Goal: Task Accomplishment & Management: Use online tool/utility

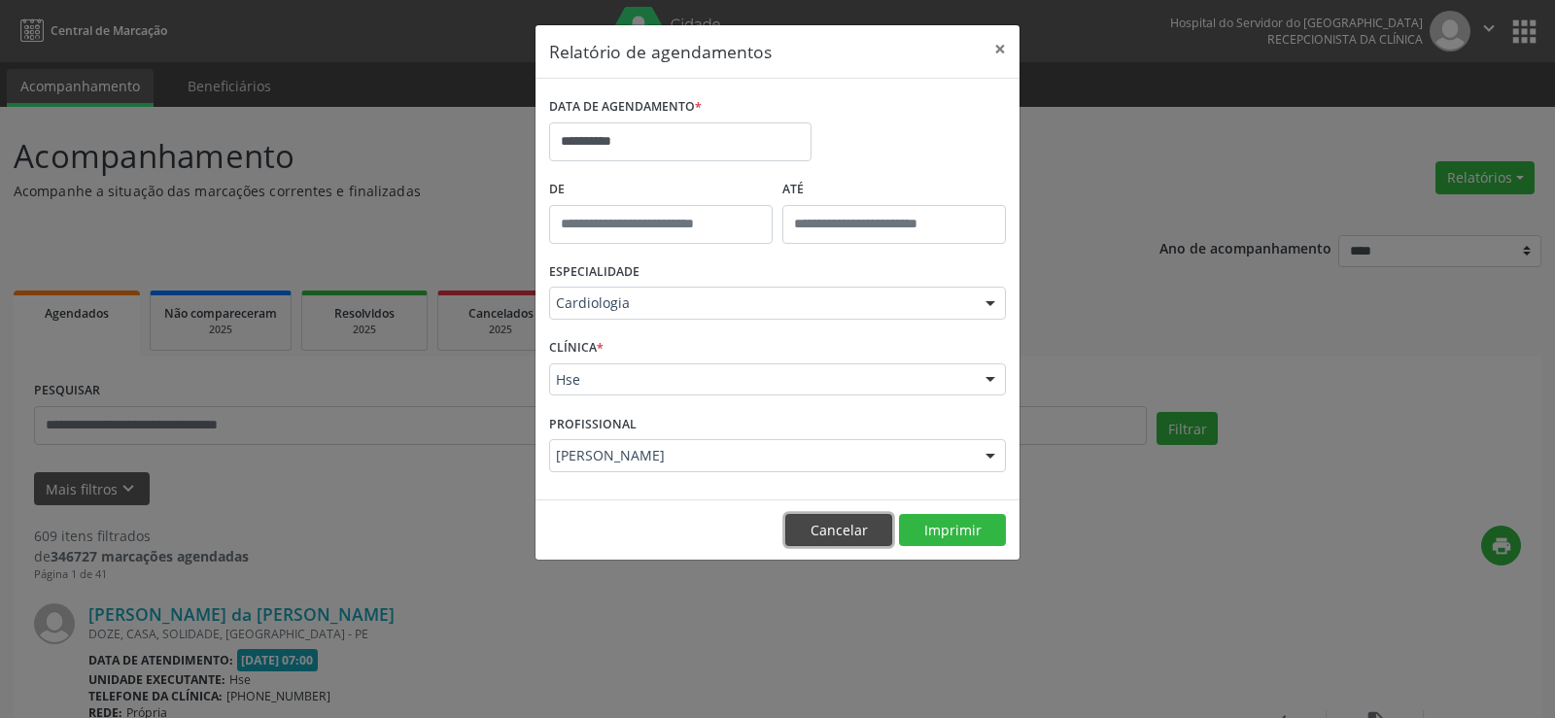
click at [821, 545] on button "Cancelar" at bounding box center [838, 530] width 107 height 33
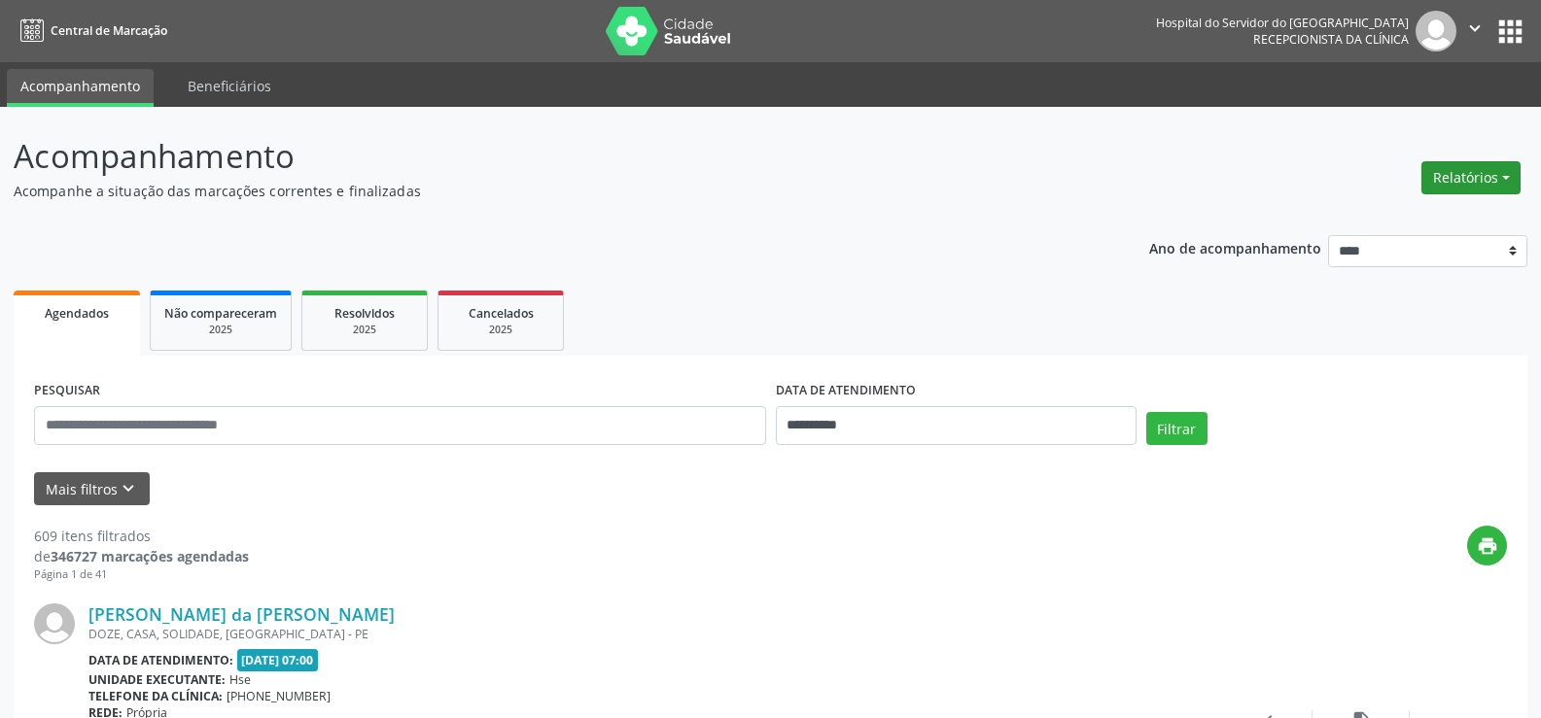
click at [1479, 184] on button "Relatórios" at bounding box center [1470, 177] width 99 height 33
click at [1357, 222] on link "Agendamentos" at bounding box center [1416, 219] width 209 height 27
select select "*"
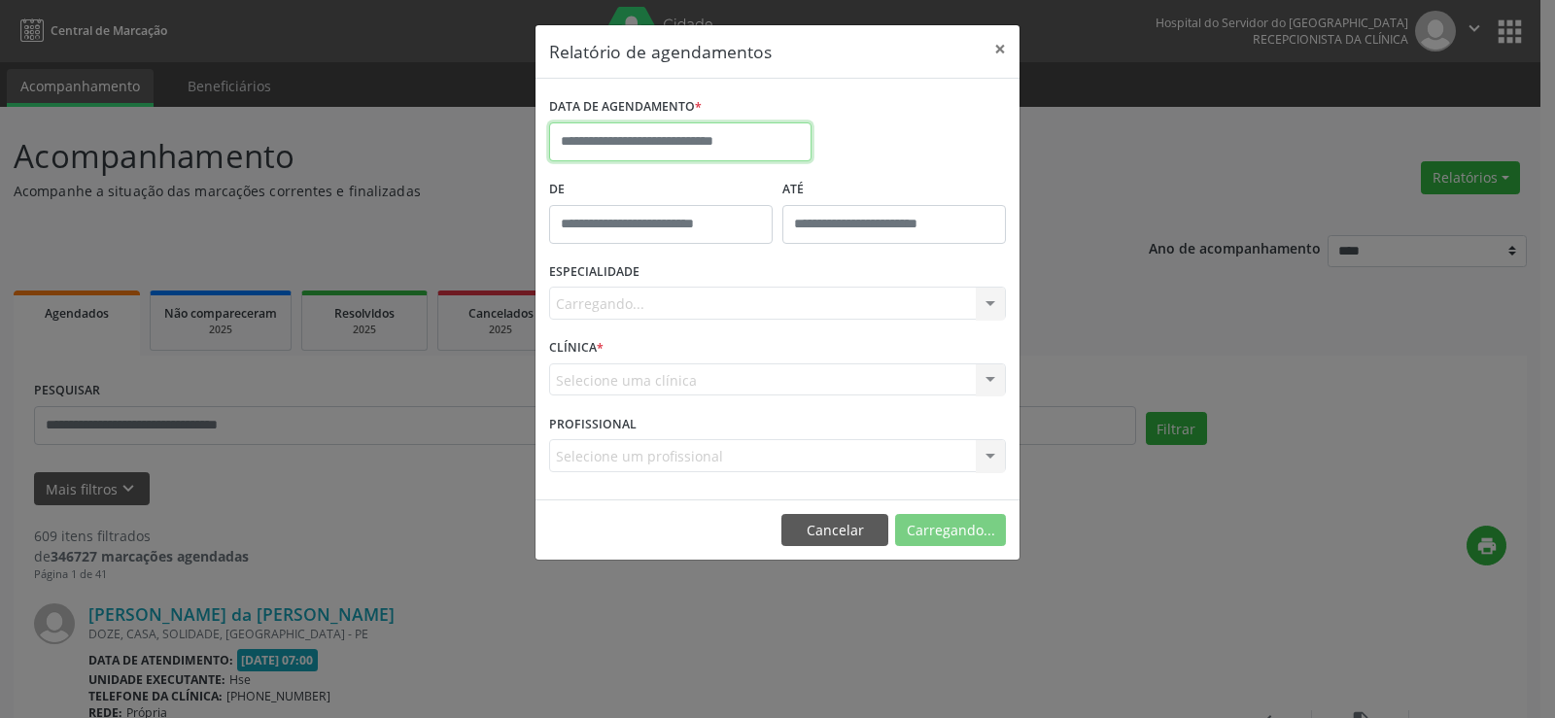
click at [568, 150] on body "**********" at bounding box center [777, 359] width 1555 height 718
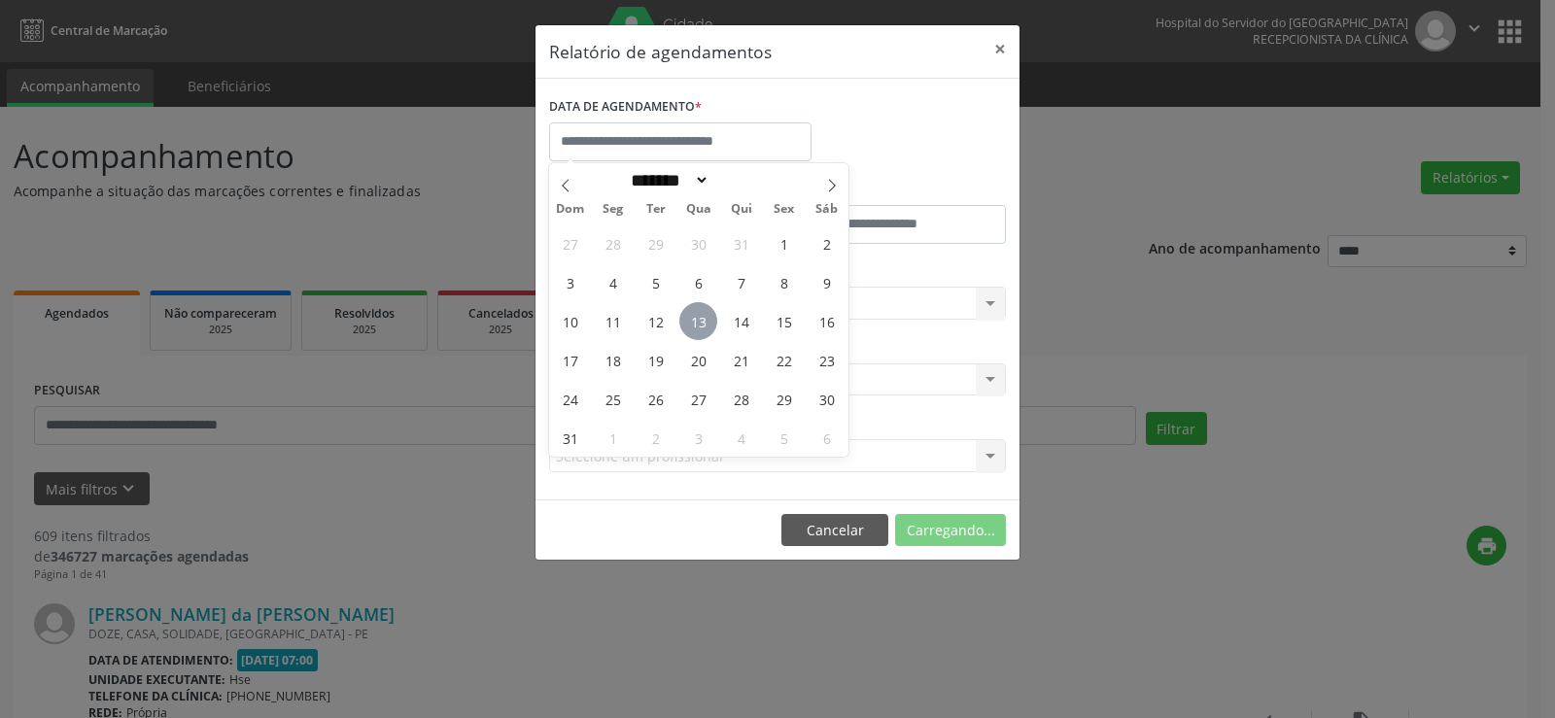
click at [704, 320] on span "13" at bounding box center [699, 321] width 38 height 38
type input "**********"
click at [704, 320] on span "13" at bounding box center [699, 321] width 38 height 38
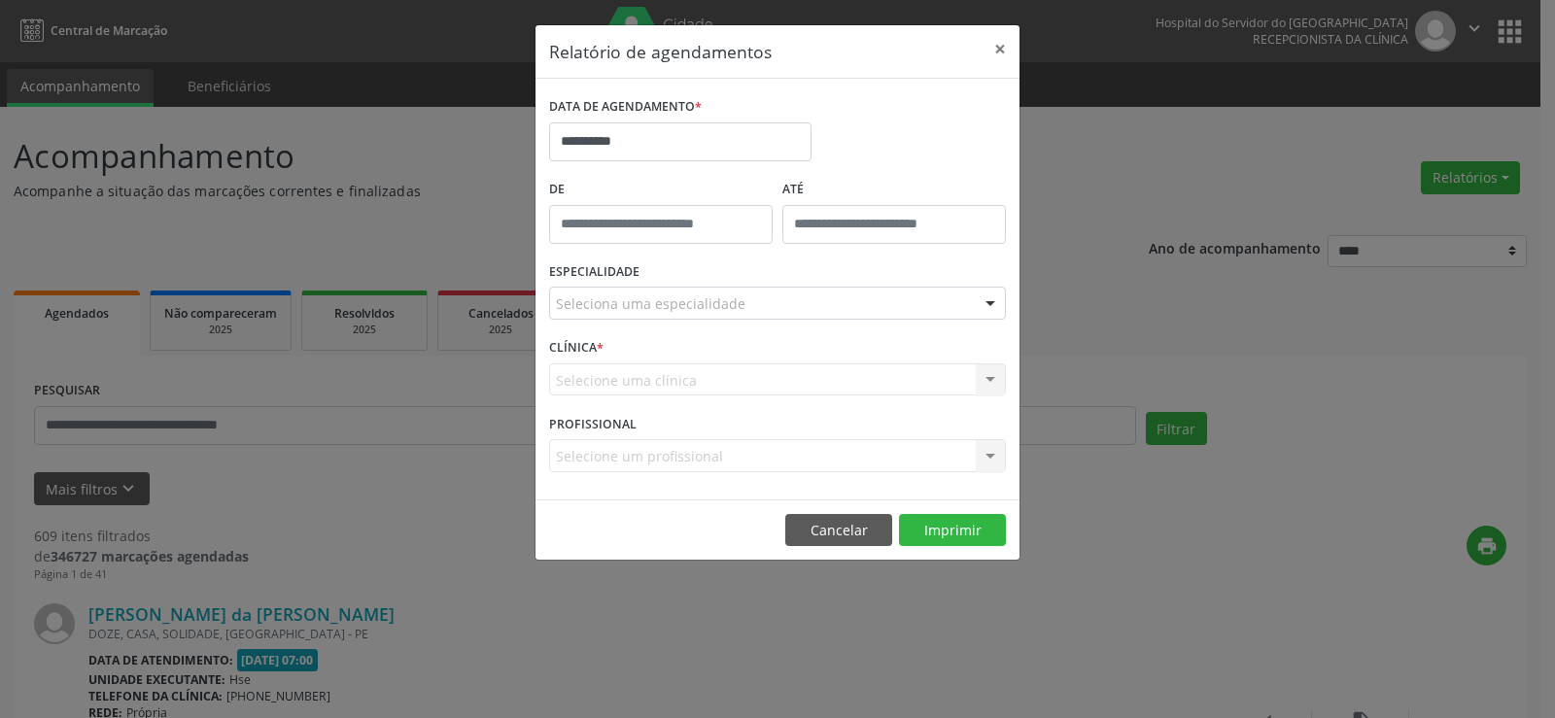
click at [976, 309] on div at bounding box center [990, 304] width 29 height 33
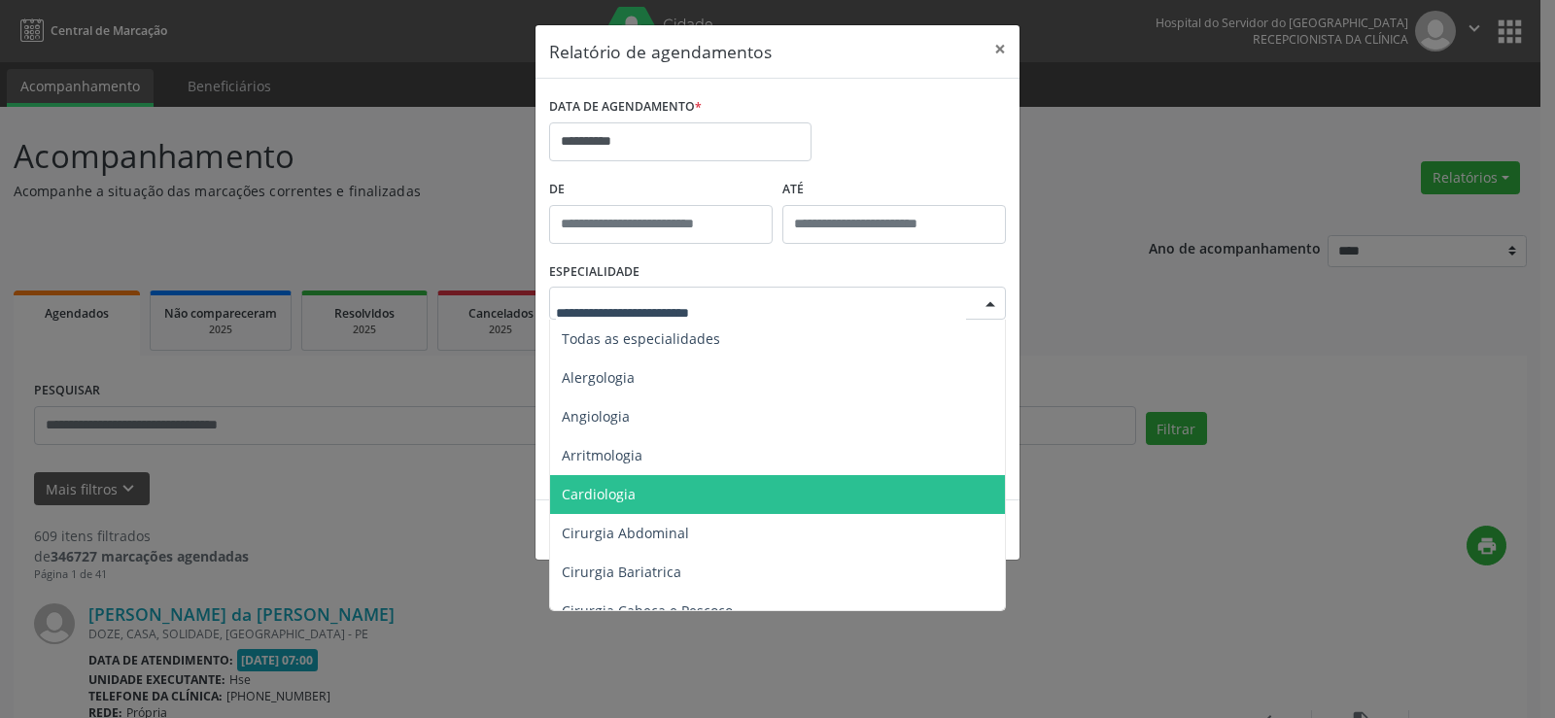
click at [790, 491] on span "Cardiologia" at bounding box center [779, 494] width 458 height 39
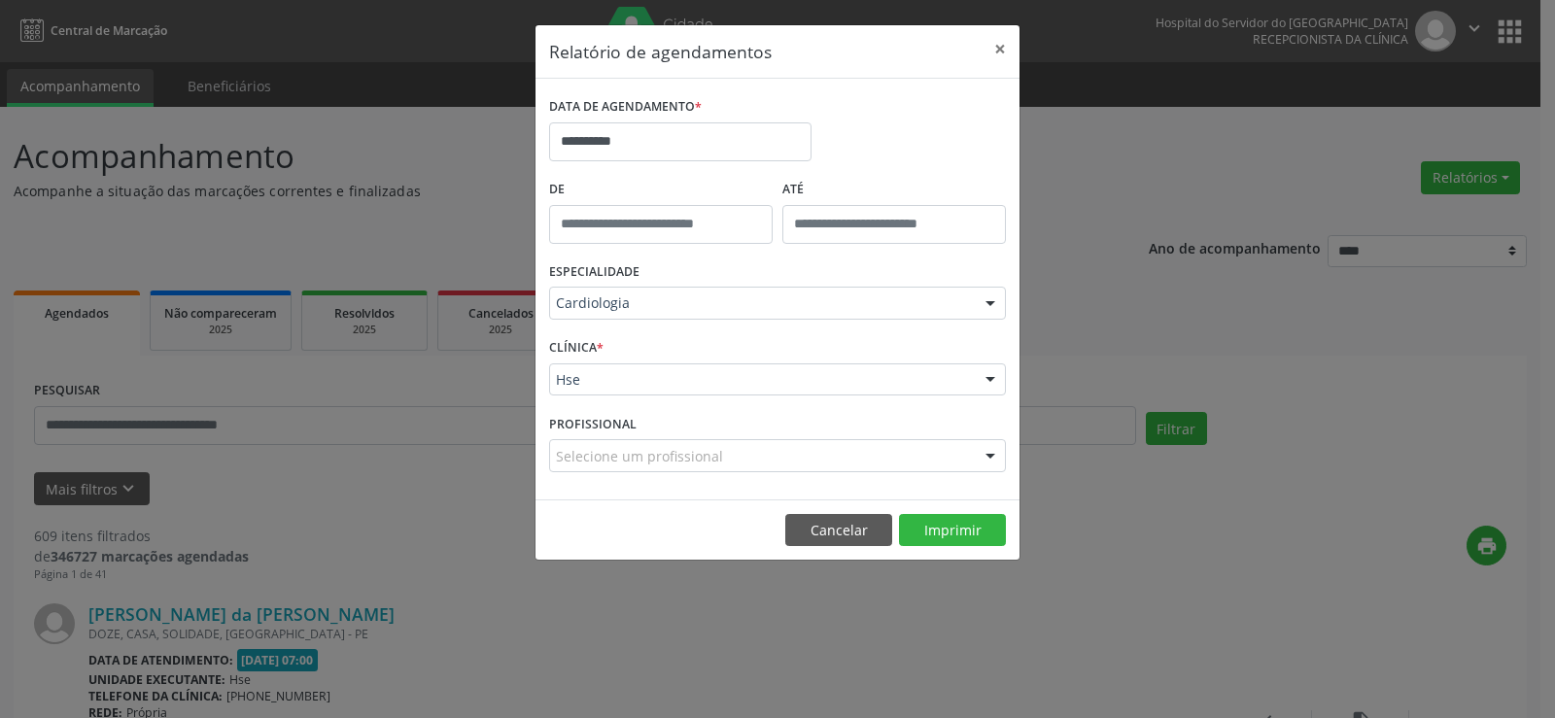
click at [979, 374] on div at bounding box center [990, 381] width 29 height 33
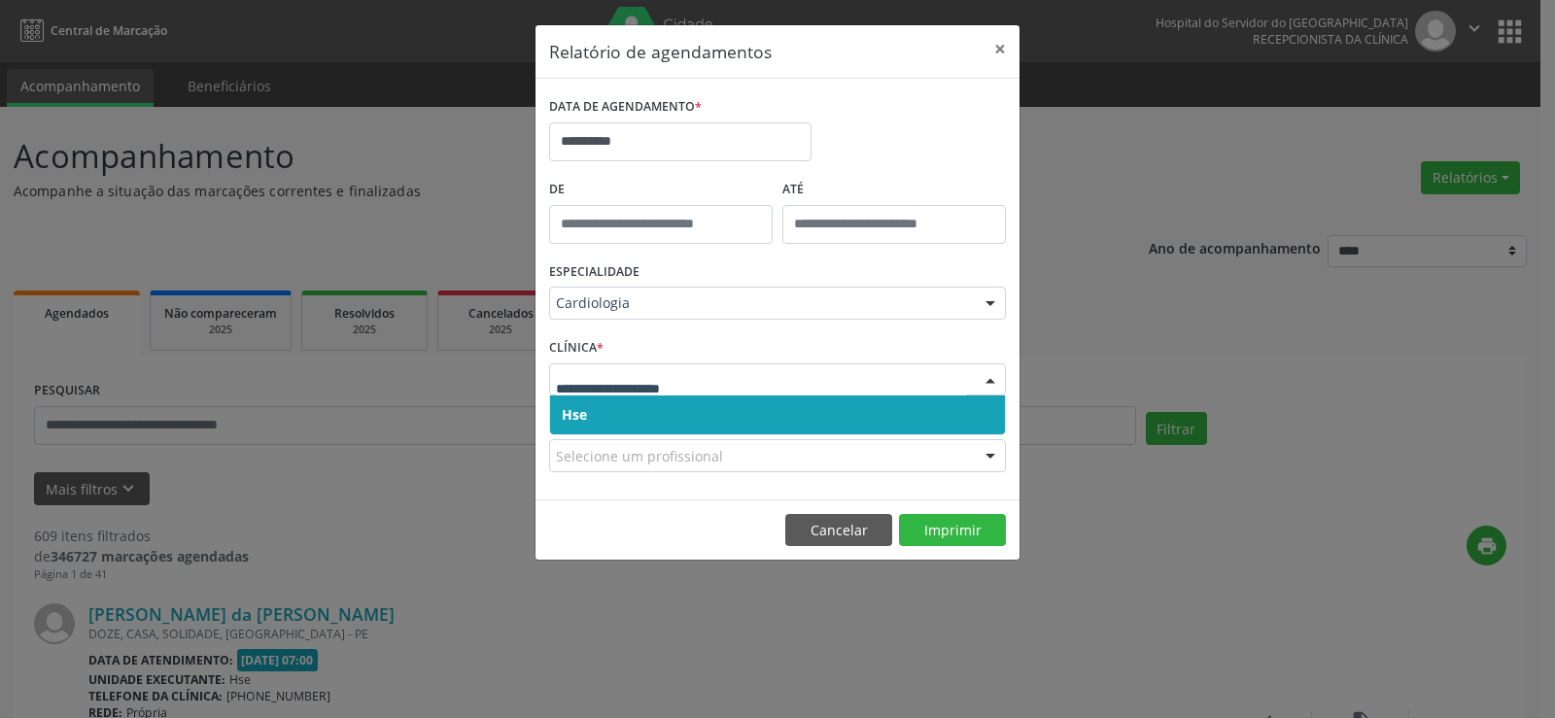
click at [919, 413] on span "Hse" at bounding box center [777, 415] width 455 height 39
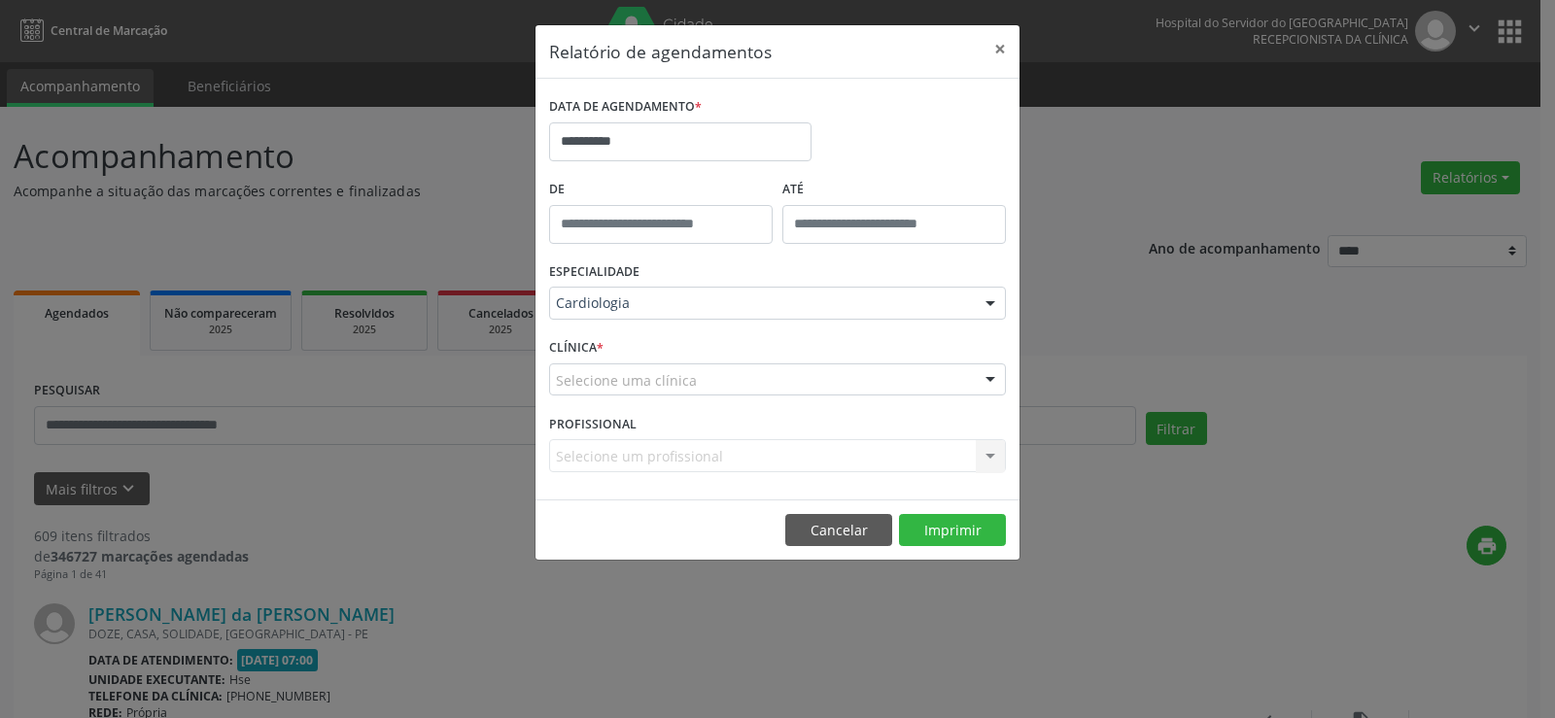
click at [964, 376] on div "Selecione uma clínica" at bounding box center [777, 380] width 457 height 33
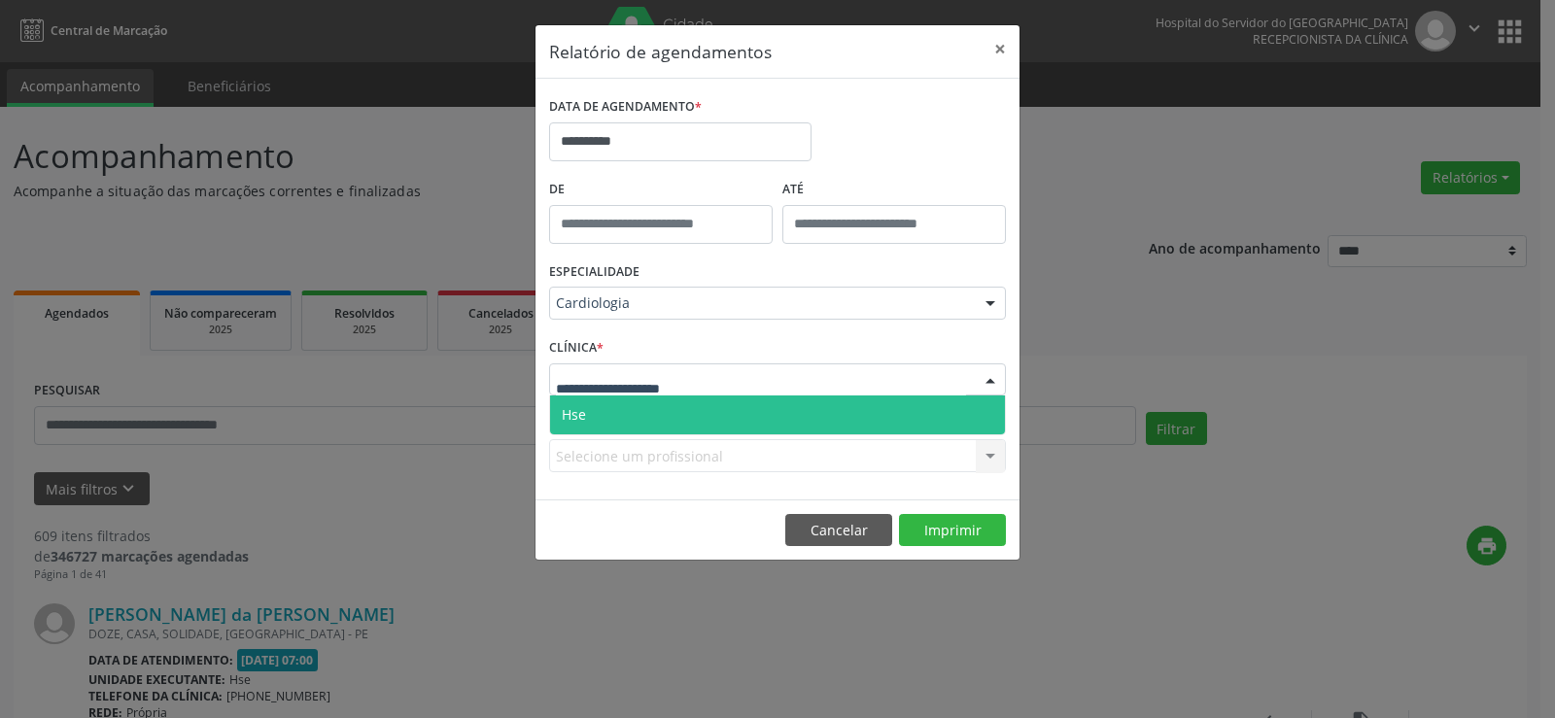
click at [900, 415] on span "Hse" at bounding box center [777, 415] width 455 height 39
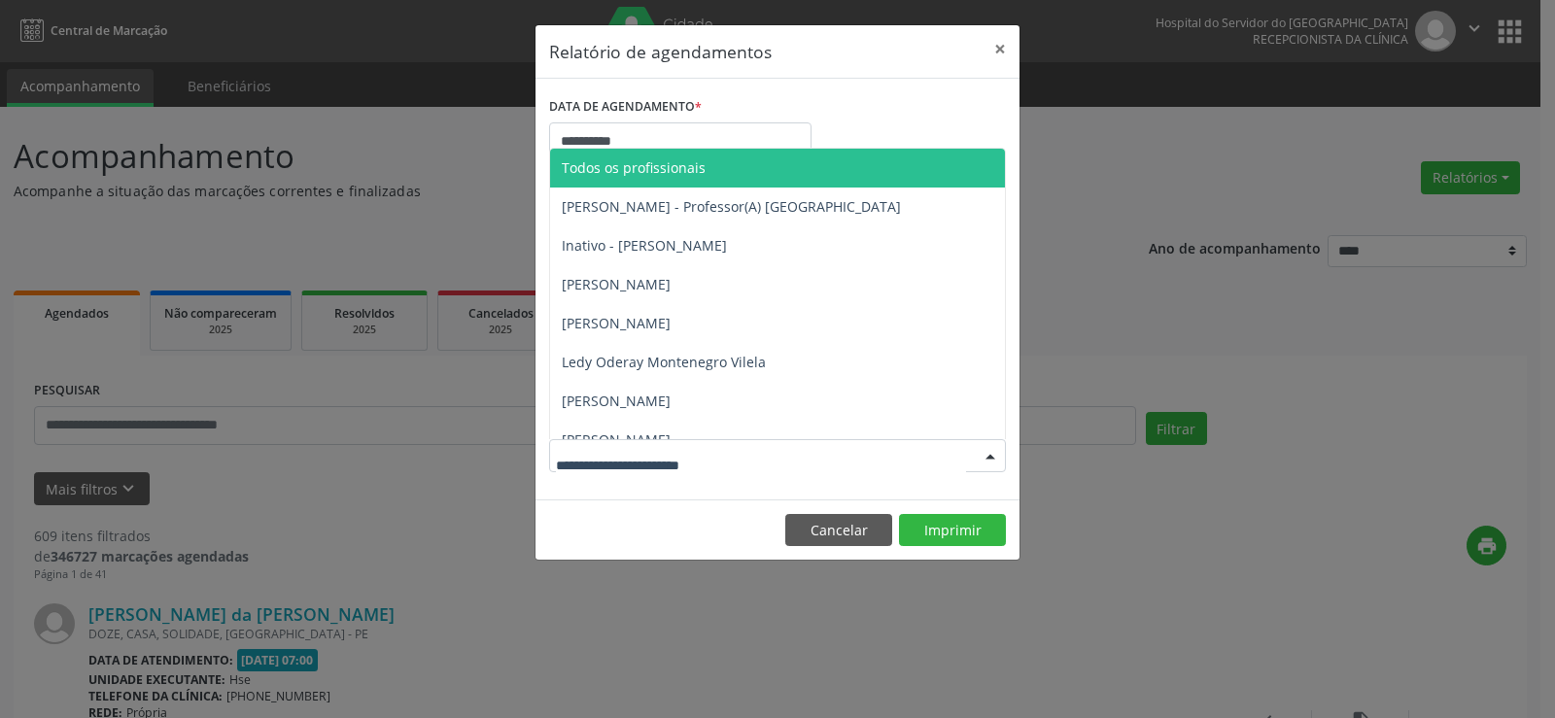
click at [911, 465] on div at bounding box center [777, 455] width 457 height 33
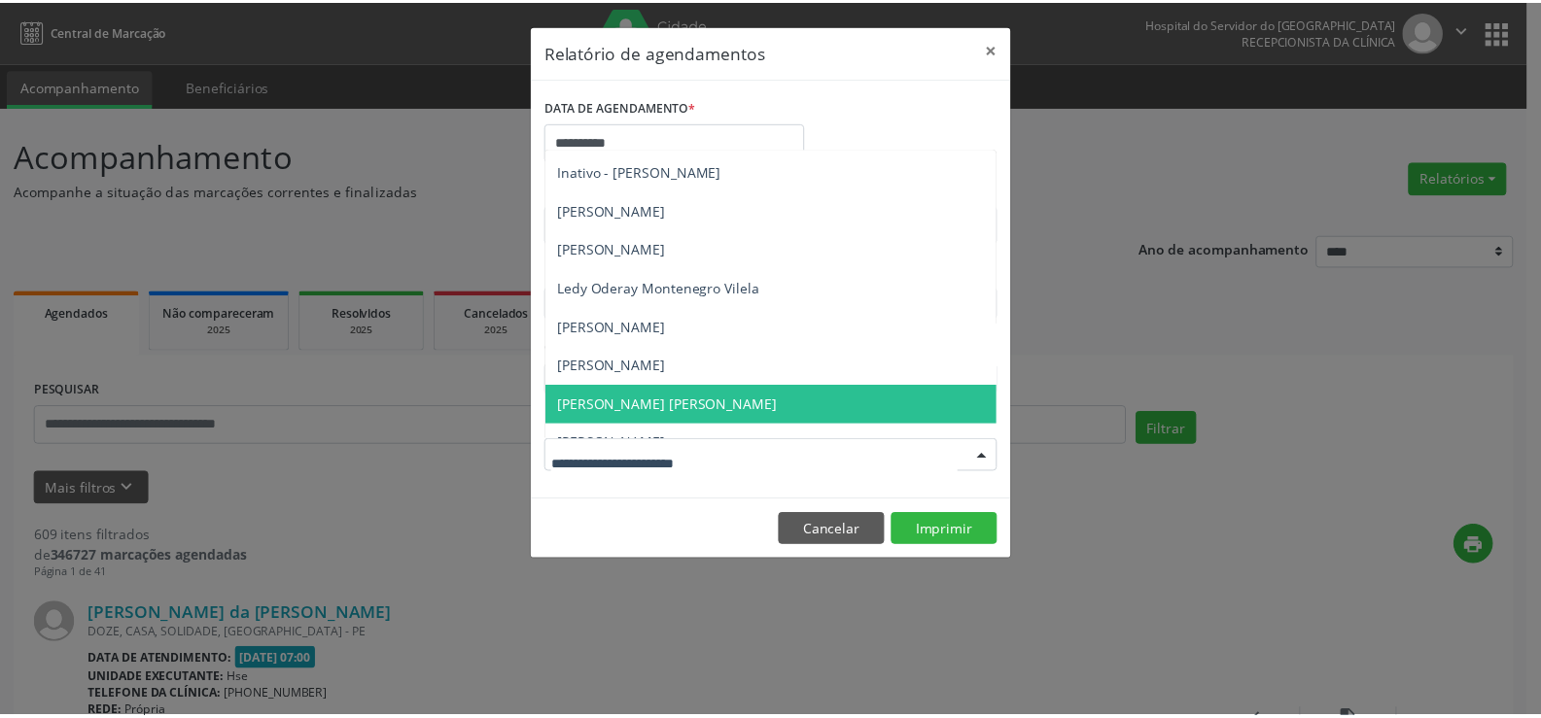
scroll to position [292, 0]
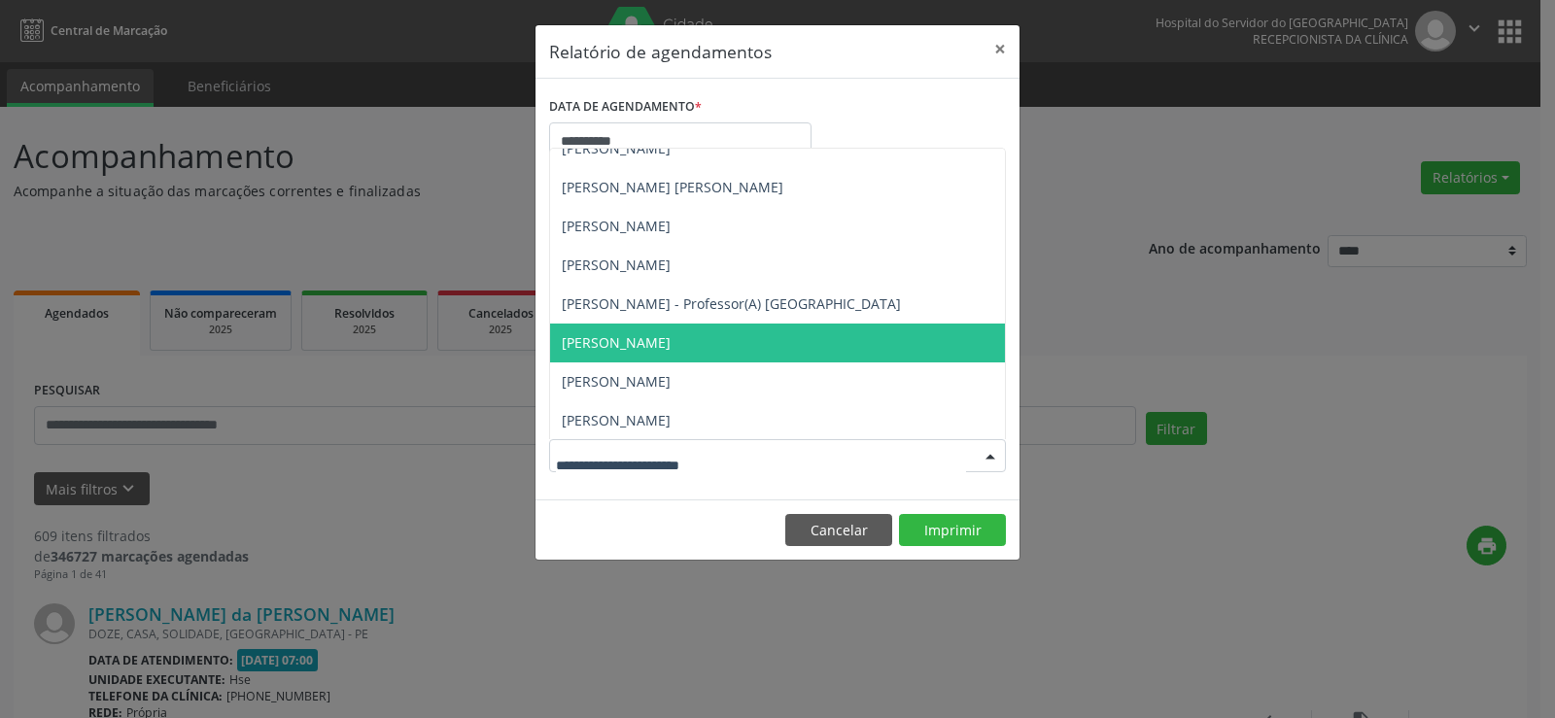
click at [671, 347] on span "[PERSON_NAME]" at bounding box center [616, 342] width 109 height 18
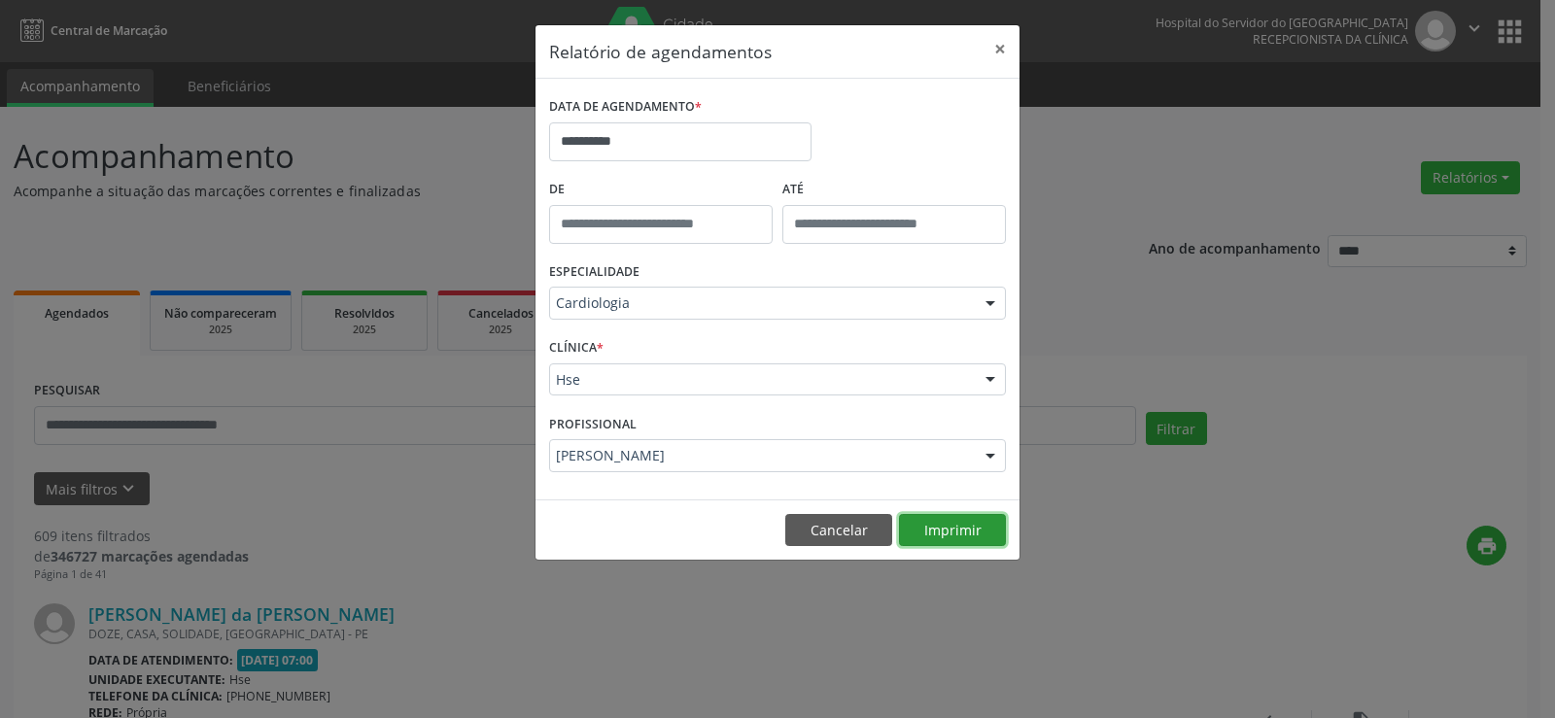
click at [963, 530] on button "Imprimir" at bounding box center [952, 530] width 107 height 33
click at [850, 528] on button "Cancelar" at bounding box center [838, 530] width 107 height 33
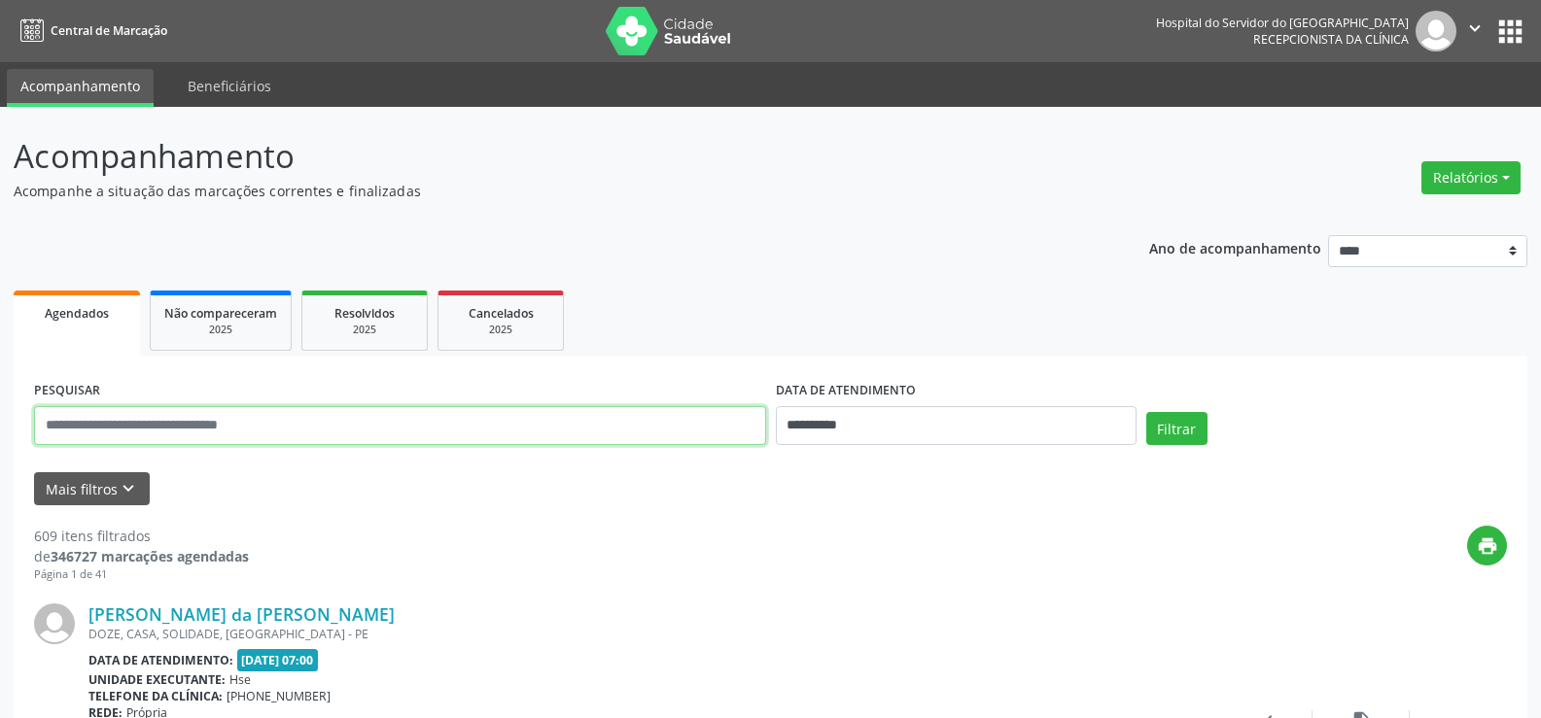
click at [151, 430] on input "text" at bounding box center [400, 425] width 732 height 39
type input "**********"
click at [1146, 412] on button "Filtrar" at bounding box center [1176, 428] width 61 height 33
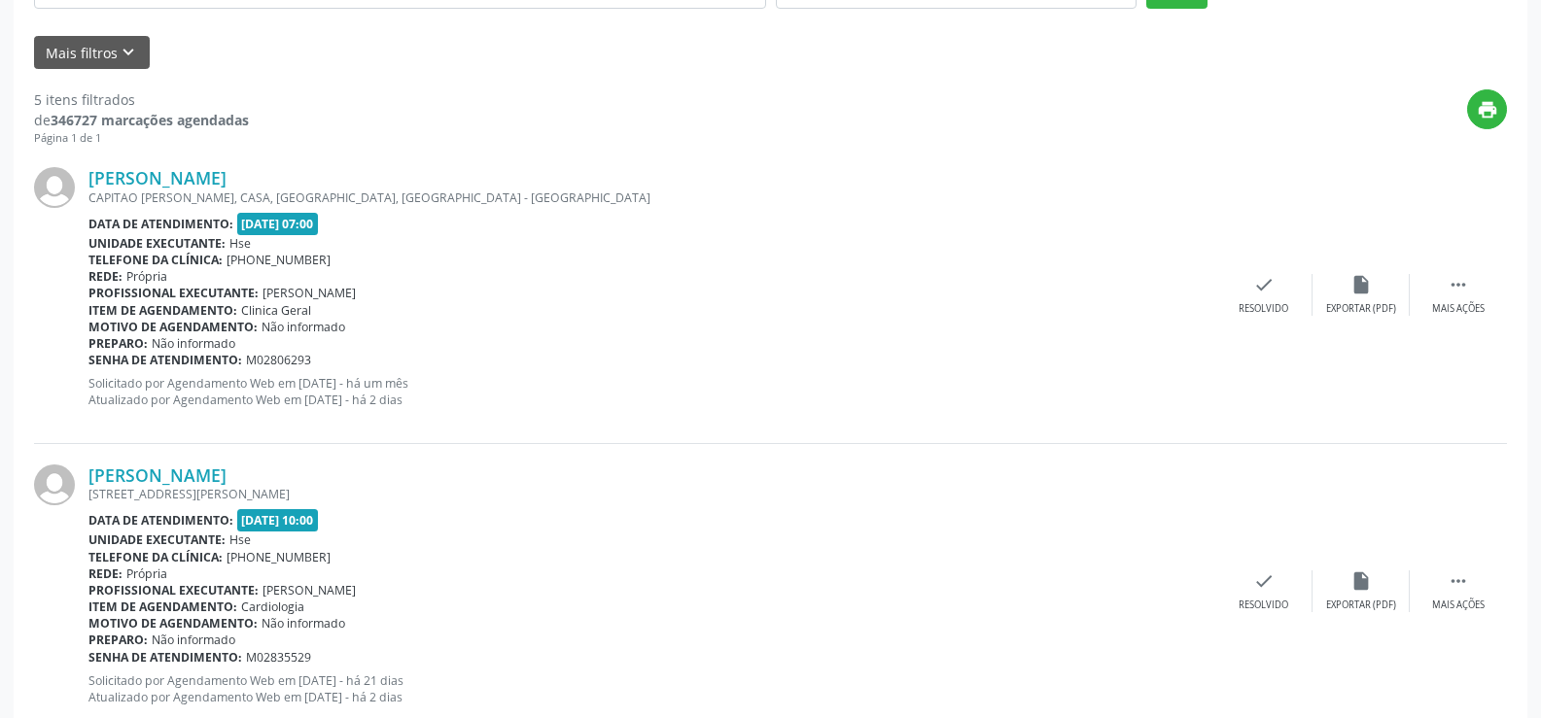
scroll to position [0, 0]
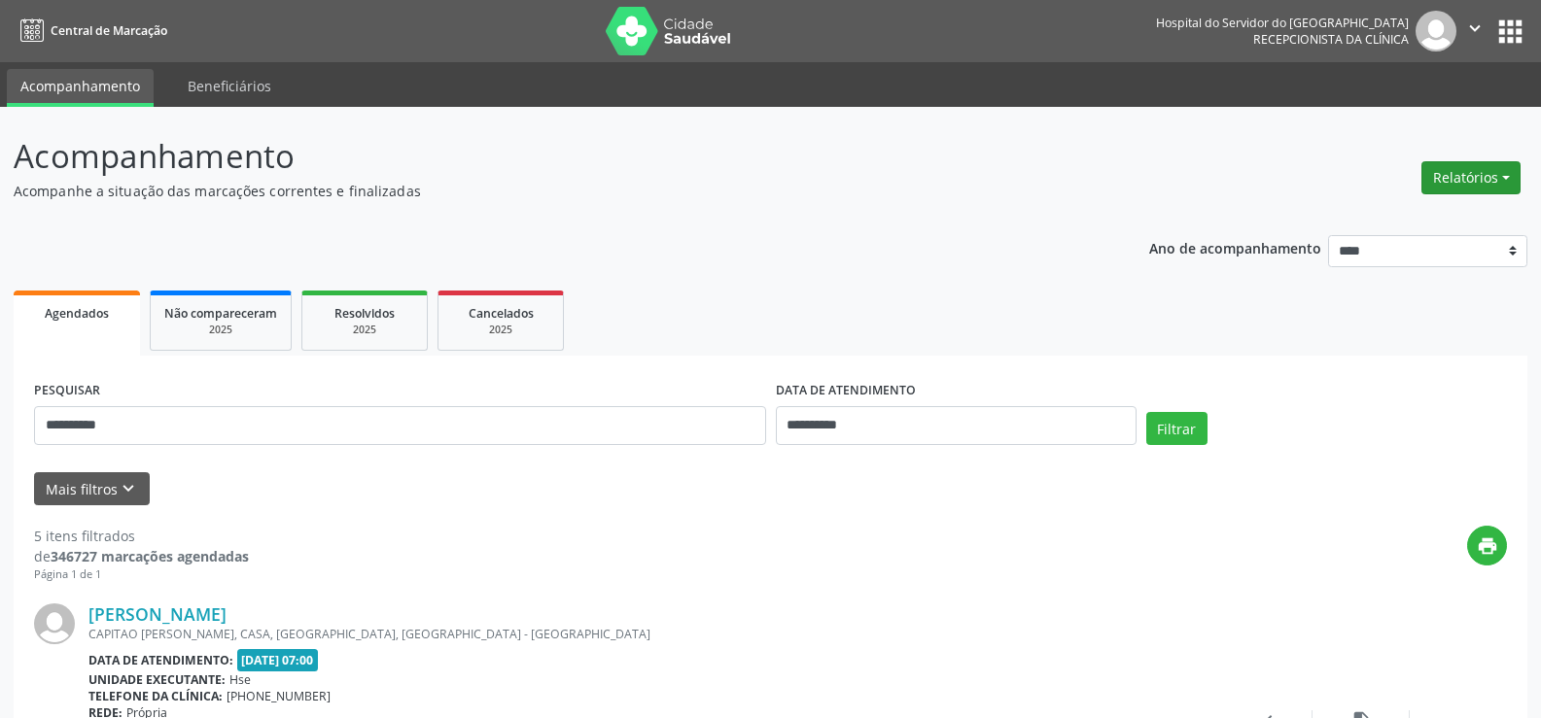
click at [1461, 176] on button "Relatórios" at bounding box center [1470, 177] width 99 height 33
click at [1359, 213] on link "Agendamentos" at bounding box center [1416, 219] width 209 height 27
select select "*"
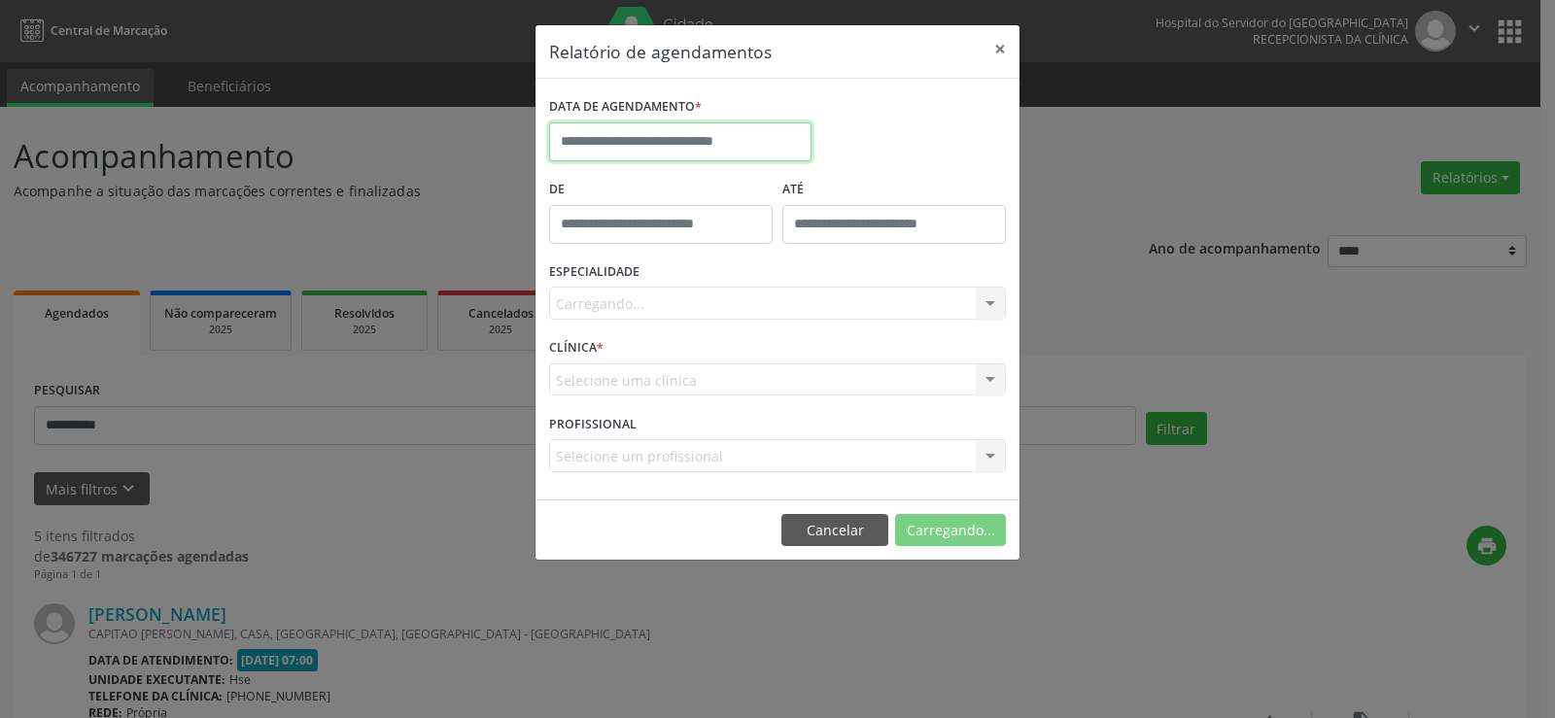
click at [634, 150] on input "text" at bounding box center [680, 141] width 262 height 39
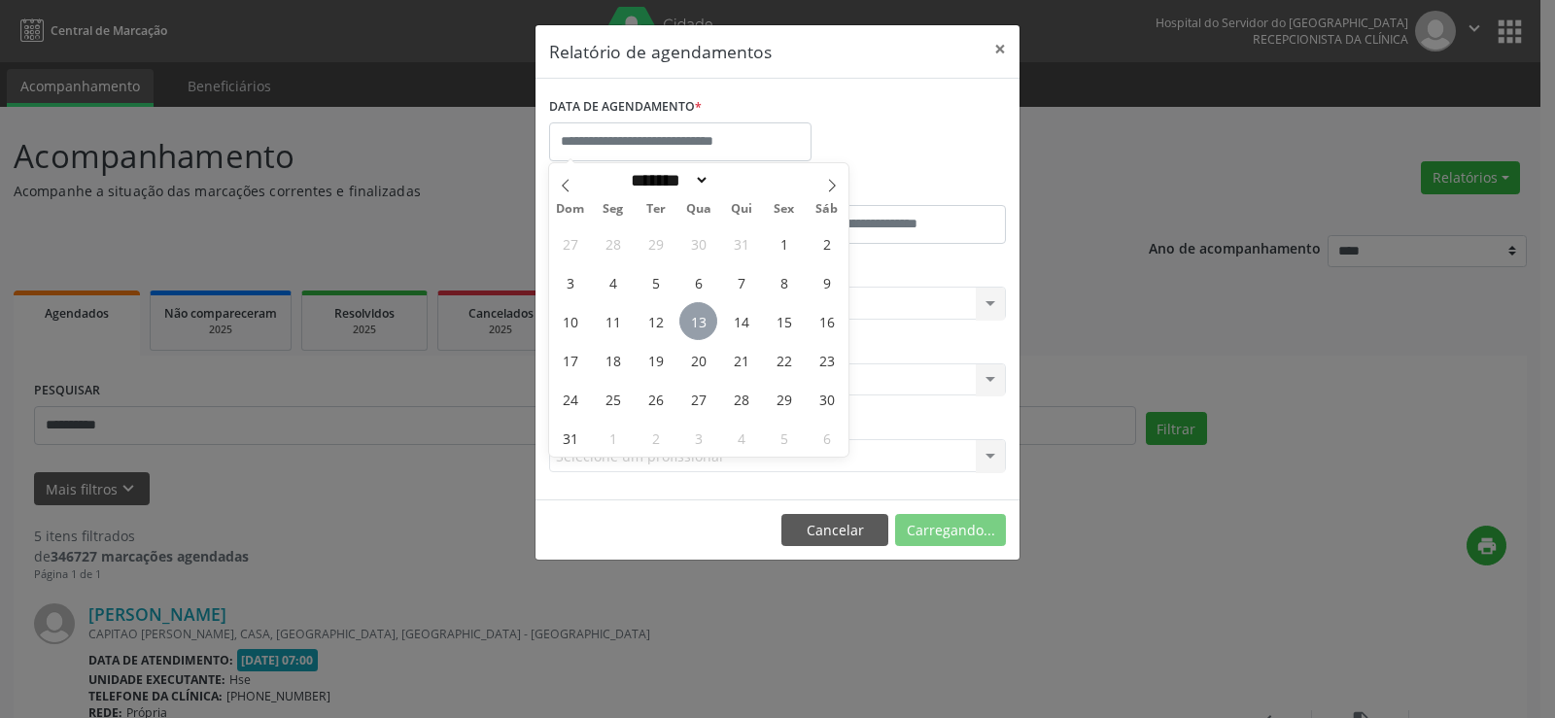
click at [706, 320] on span "13" at bounding box center [699, 321] width 38 height 38
type input "**********"
click at [706, 321] on span "13" at bounding box center [699, 321] width 38 height 38
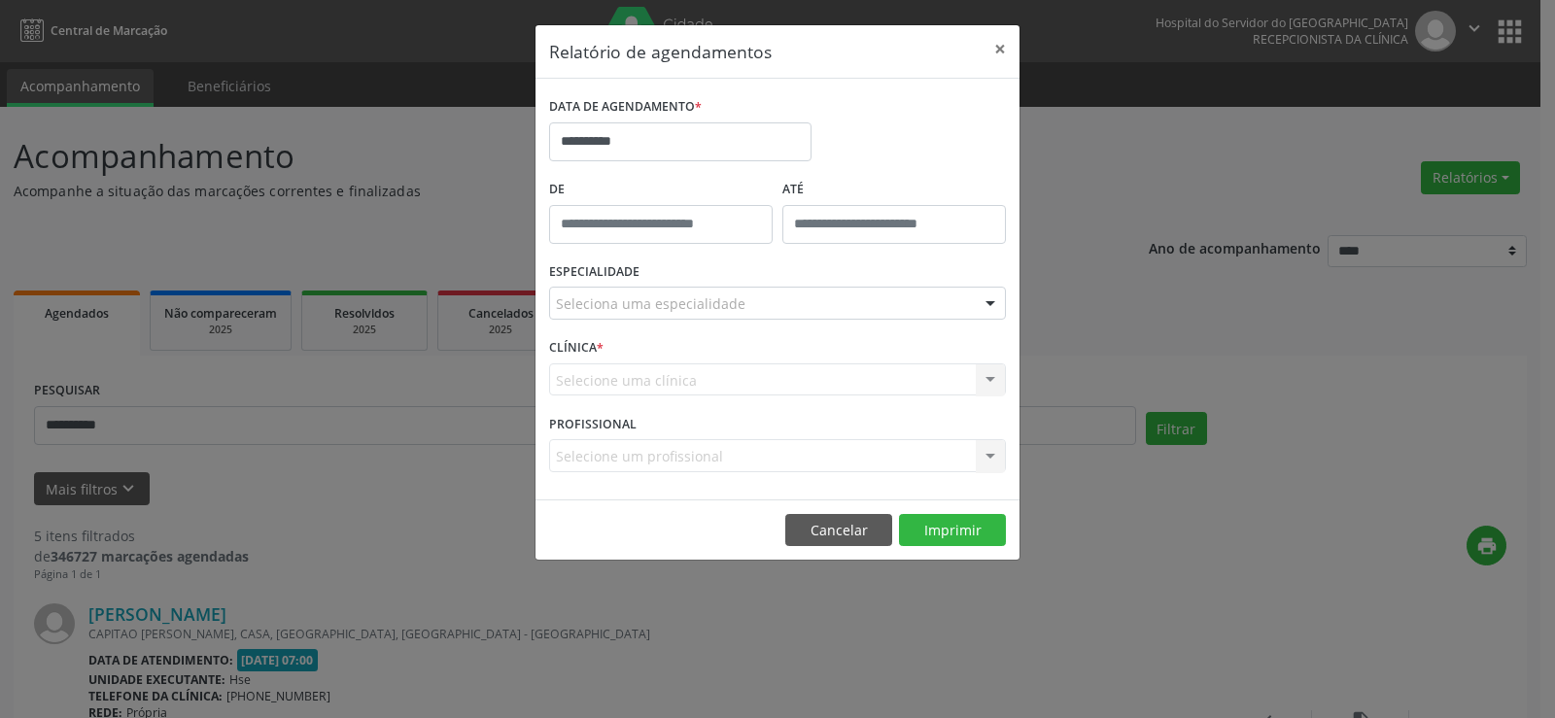
click at [958, 298] on div "Seleciona uma especialidade" at bounding box center [777, 303] width 457 height 33
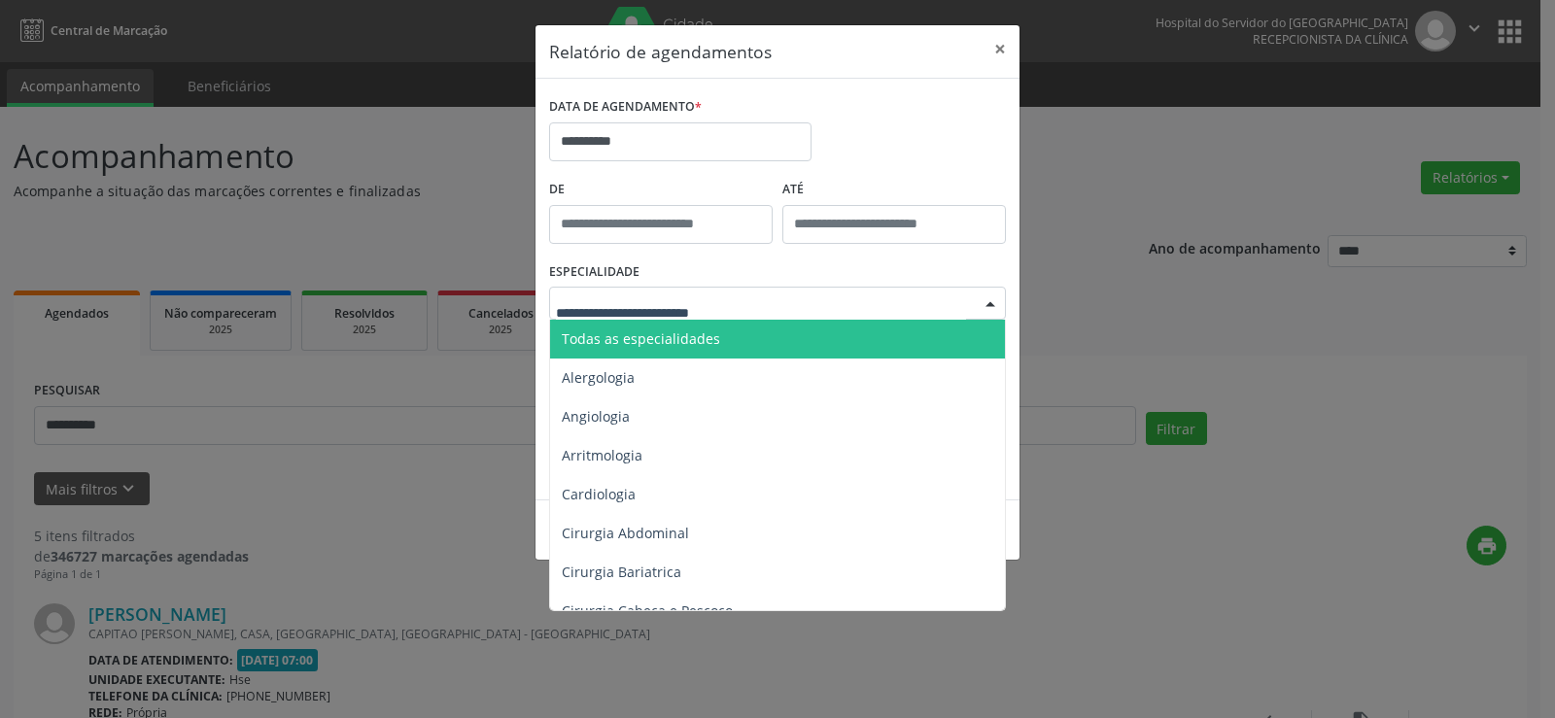
click at [728, 345] on span "Todas as especialidades" at bounding box center [779, 339] width 458 height 39
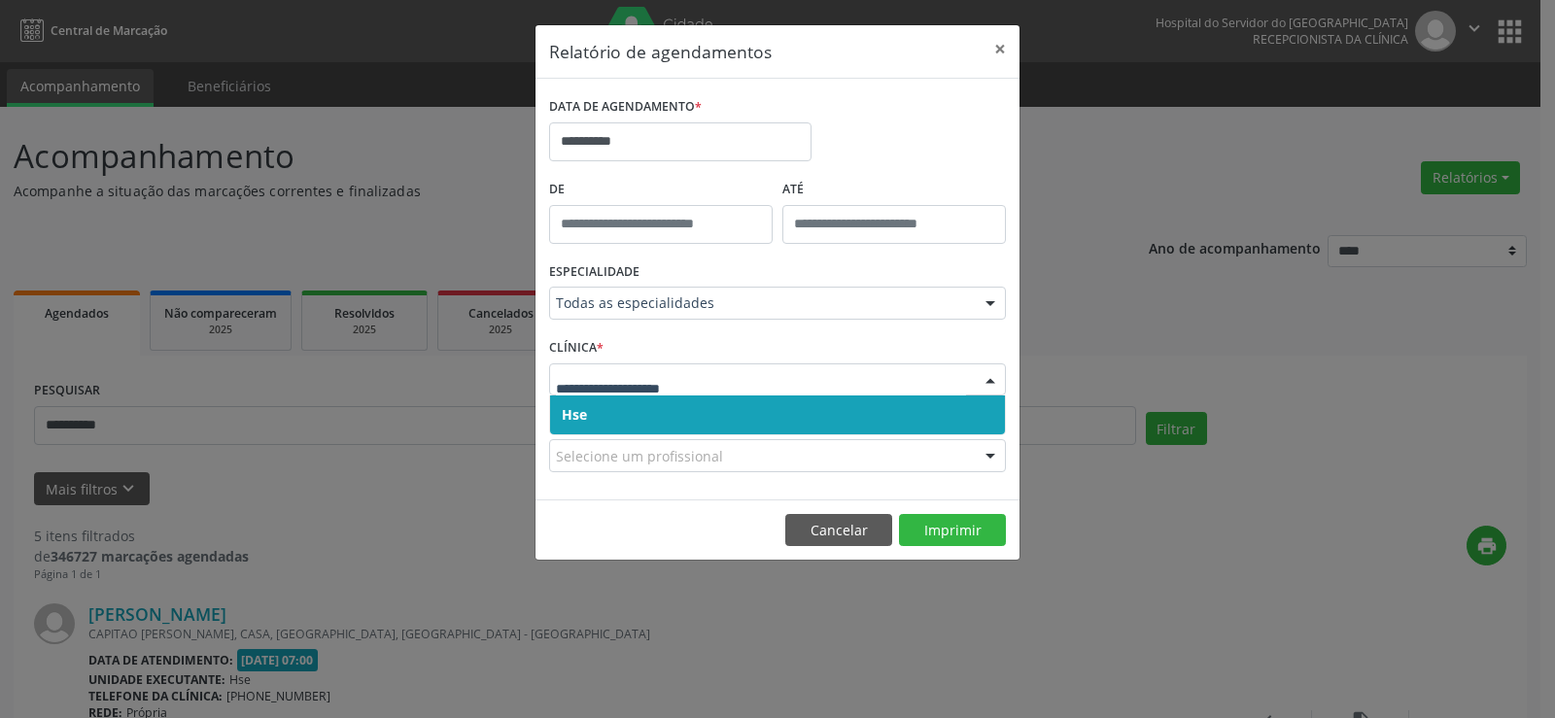
click at [895, 416] on span "Hse" at bounding box center [777, 415] width 455 height 39
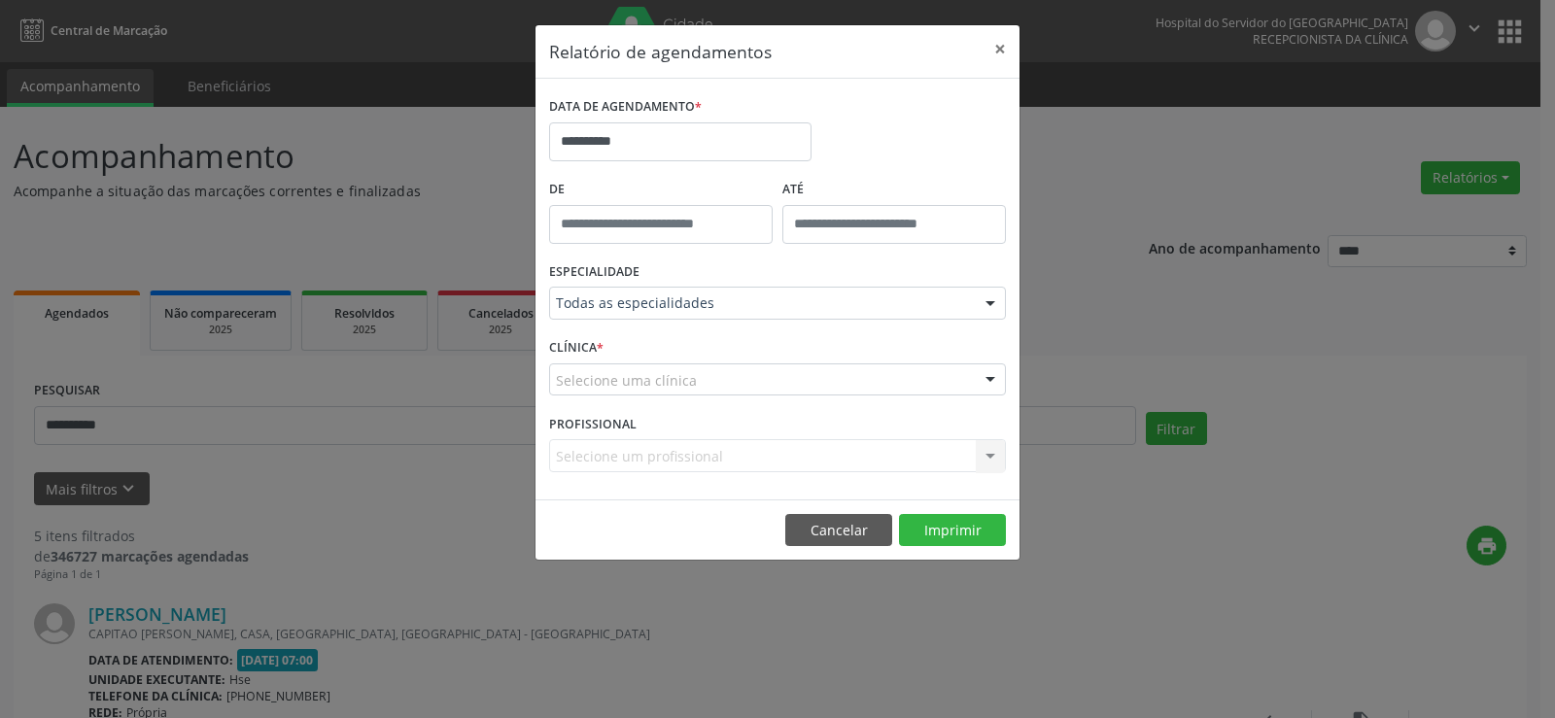
drag, startPoint x: 945, startPoint y: 371, endPoint x: 932, endPoint y: 378, distance: 14.4
click at [945, 371] on div "Selecione uma clínica" at bounding box center [777, 380] width 457 height 33
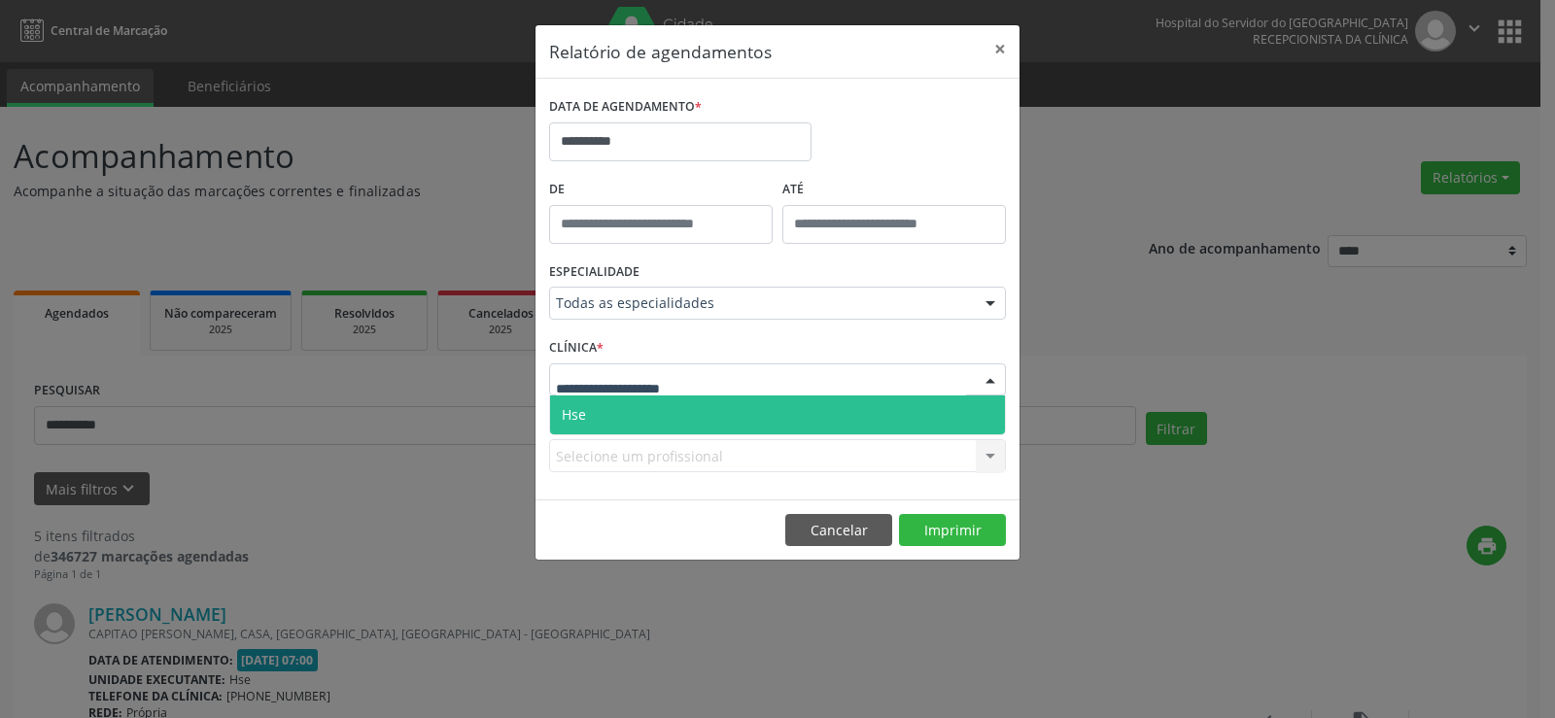
click at [906, 408] on span "Hse" at bounding box center [777, 415] width 455 height 39
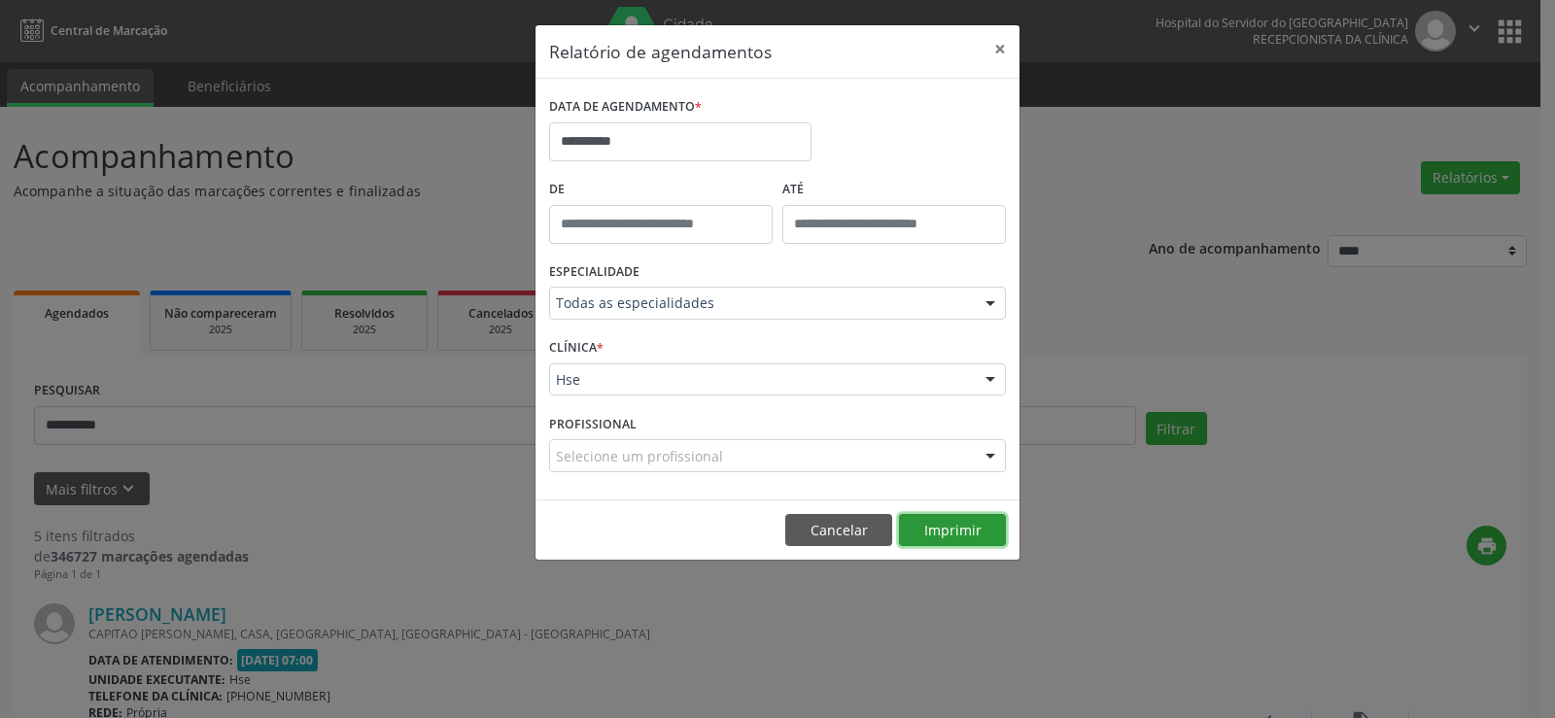
click at [964, 535] on button "Imprimir" at bounding box center [952, 530] width 107 height 33
click at [820, 525] on button "Cancelar" at bounding box center [838, 530] width 107 height 33
